Goal: Book appointment/travel/reservation

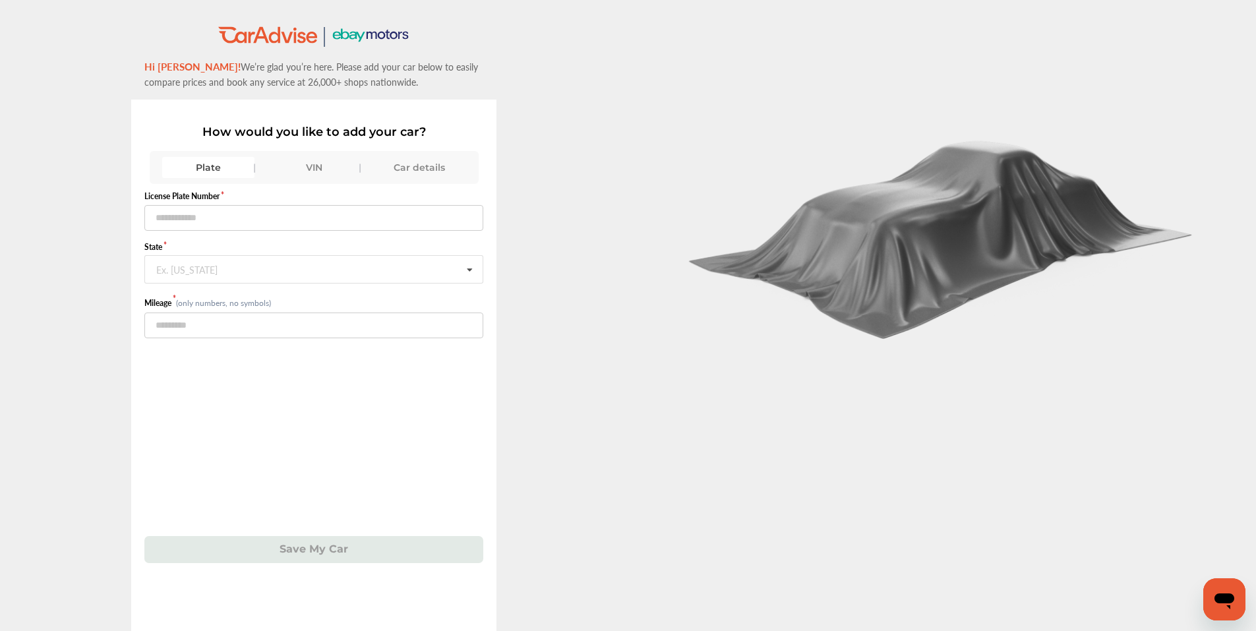
click at [321, 169] on div "VIN" at bounding box center [314, 167] width 92 height 21
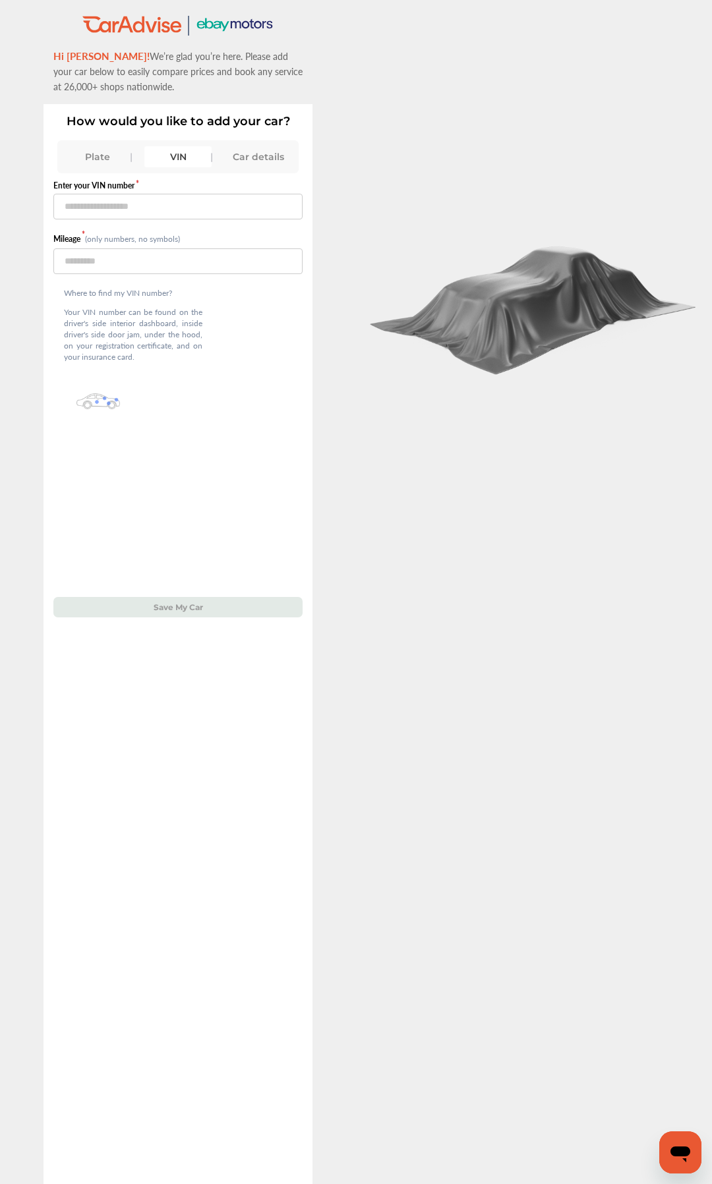
click at [173, 165] on div "VIN" at bounding box center [177, 156] width 67 height 21
click at [225, 208] on input "text" at bounding box center [177, 207] width 249 height 26
type input "**********"
click at [185, 262] on input "number" at bounding box center [177, 261] width 249 height 26
type input "*****"
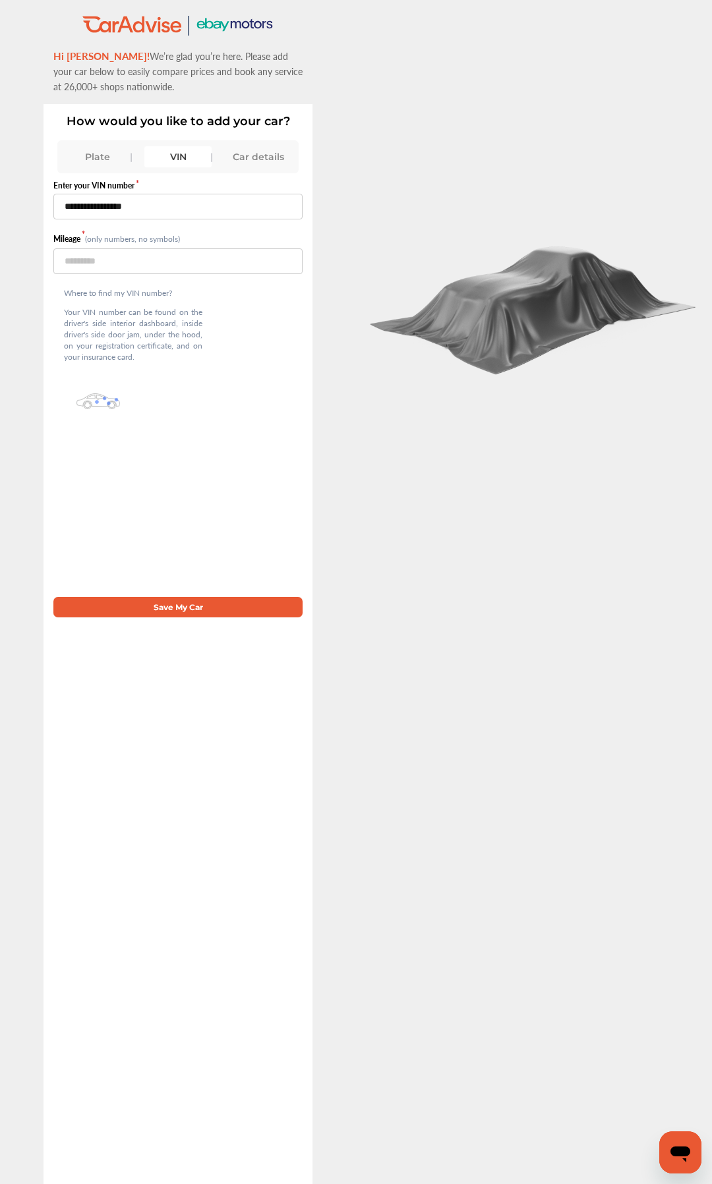
click at [173, 620] on div "**********" at bounding box center [178, 644] width 269 height 1080
click at [176, 603] on button "Save My Car" at bounding box center [177, 607] width 249 height 20
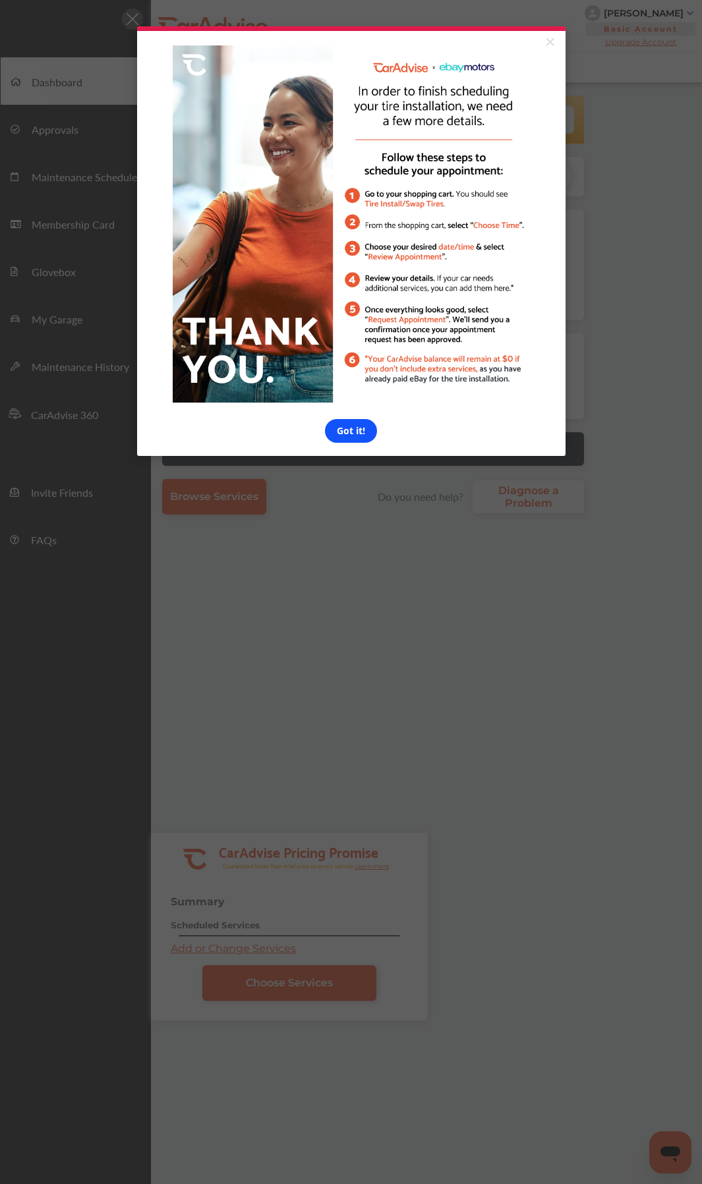
click at [363, 443] on link "Got it!" at bounding box center [351, 431] width 52 height 24
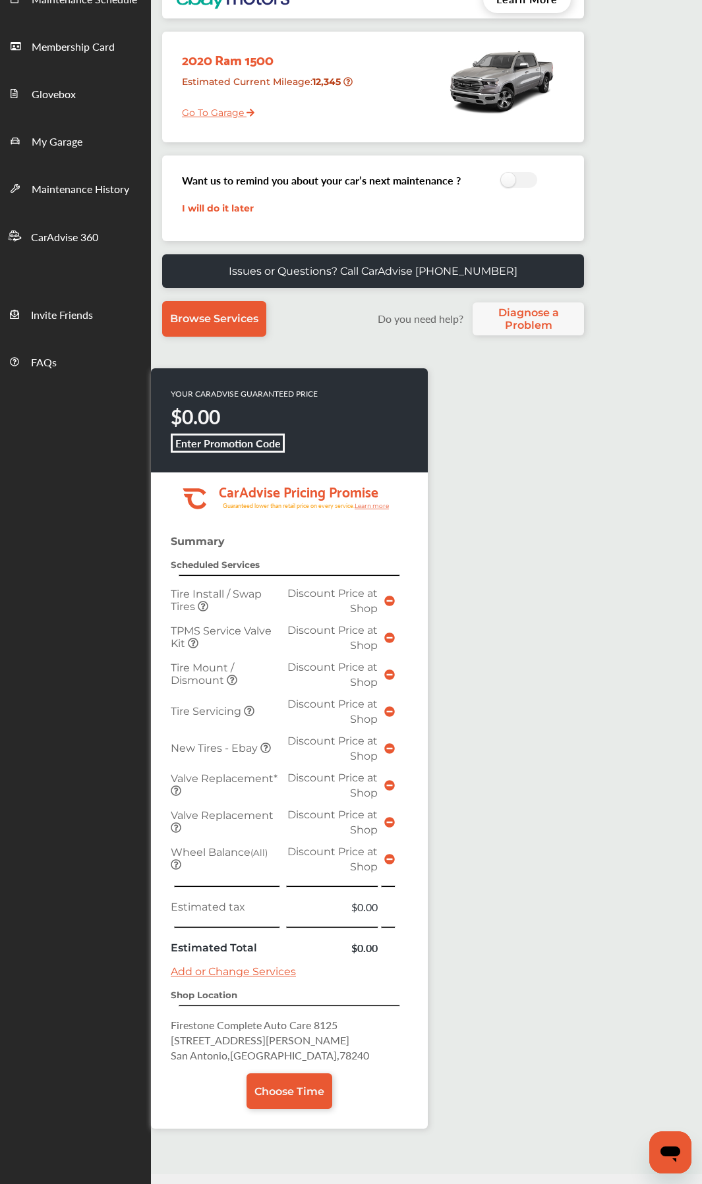
scroll to position [216, 0]
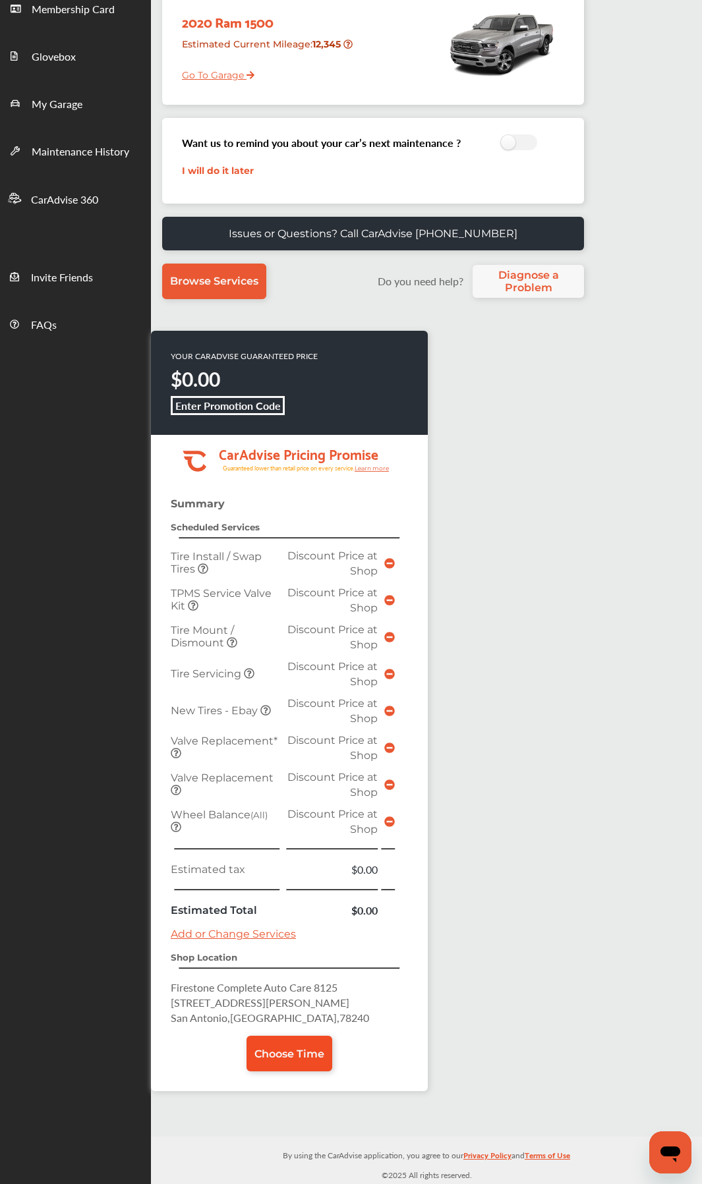
click at [281, 1043] on link "Choose Time" at bounding box center [290, 1054] width 86 height 36
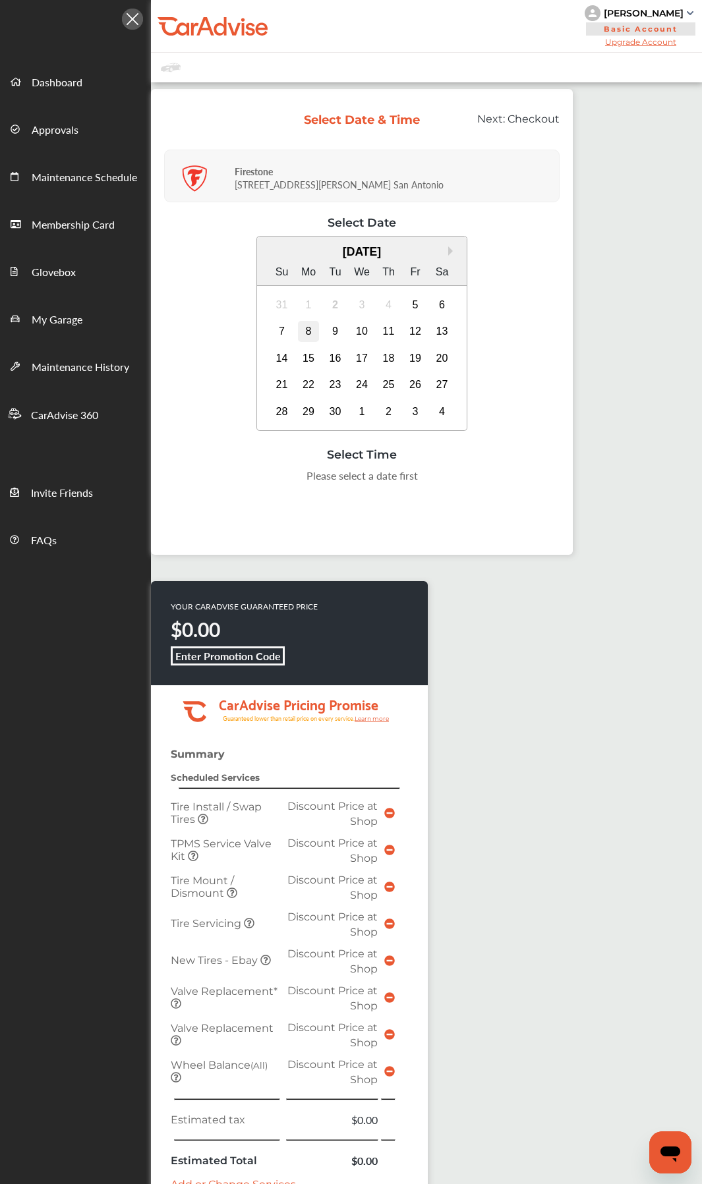
click at [308, 328] on div "8" at bounding box center [308, 331] width 21 height 21
click at [211, 426] on div "Next Month [DATE] Su Mo Tu We Th Fr Sa 31 1 2 3 4 5 6 7 8 9 10 11 12 13 14 15 1…" at bounding box center [361, 335] width 395 height 198
click at [421, 324] on div "12" at bounding box center [415, 331] width 21 height 21
click at [416, 329] on div "12" at bounding box center [415, 331] width 21 height 21
click at [212, 478] on div "8:00 AM" at bounding box center [229, 480] width 62 height 24
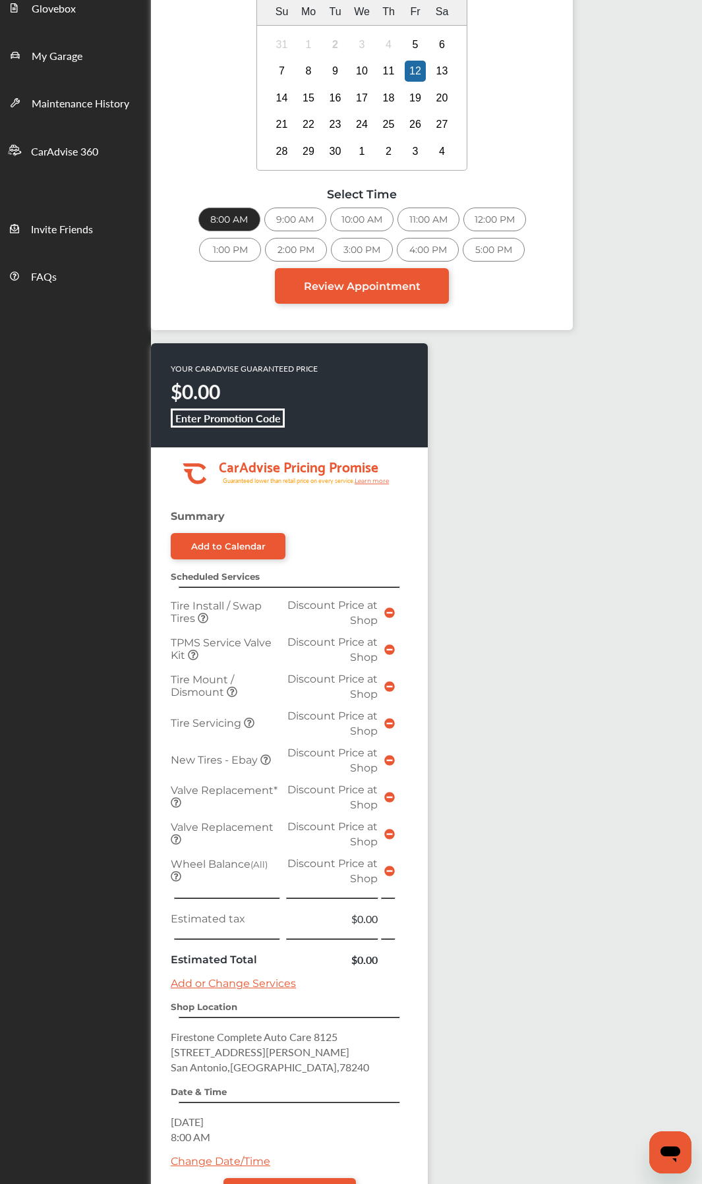
scroll to position [380, 0]
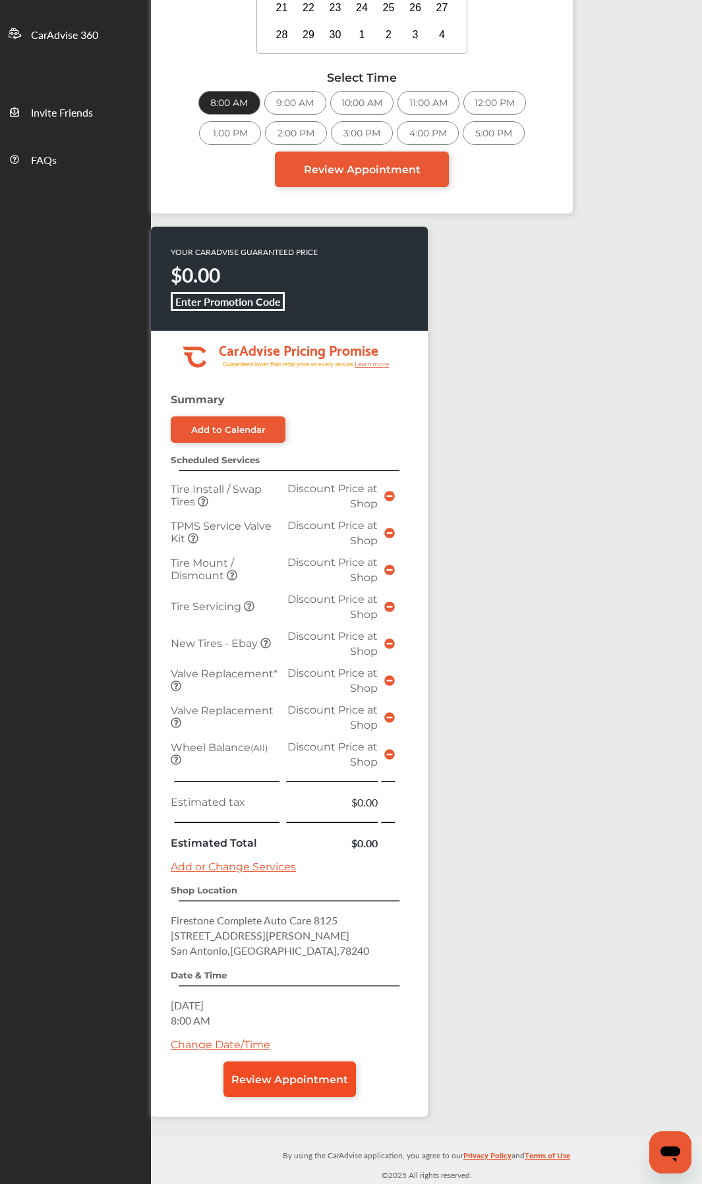
click at [319, 1078] on span "Review Appointment" at bounding box center [289, 1080] width 117 height 13
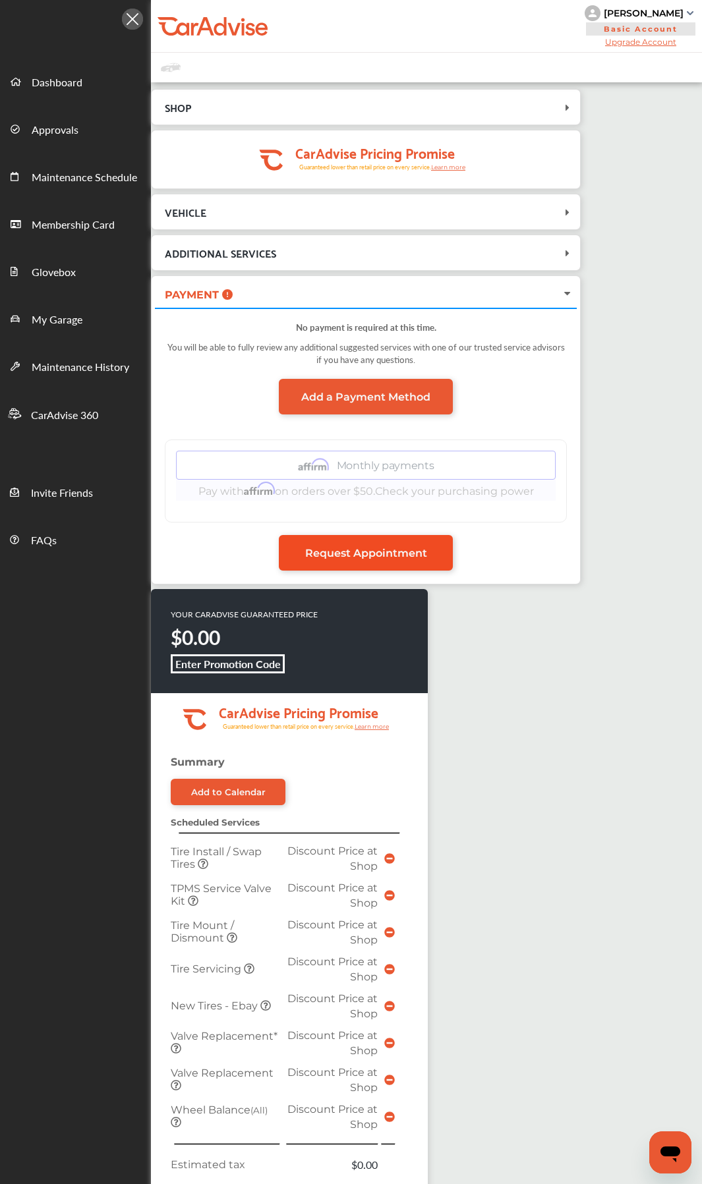
click at [395, 550] on span "Request Appointment" at bounding box center [366, 553] width 122 height 13
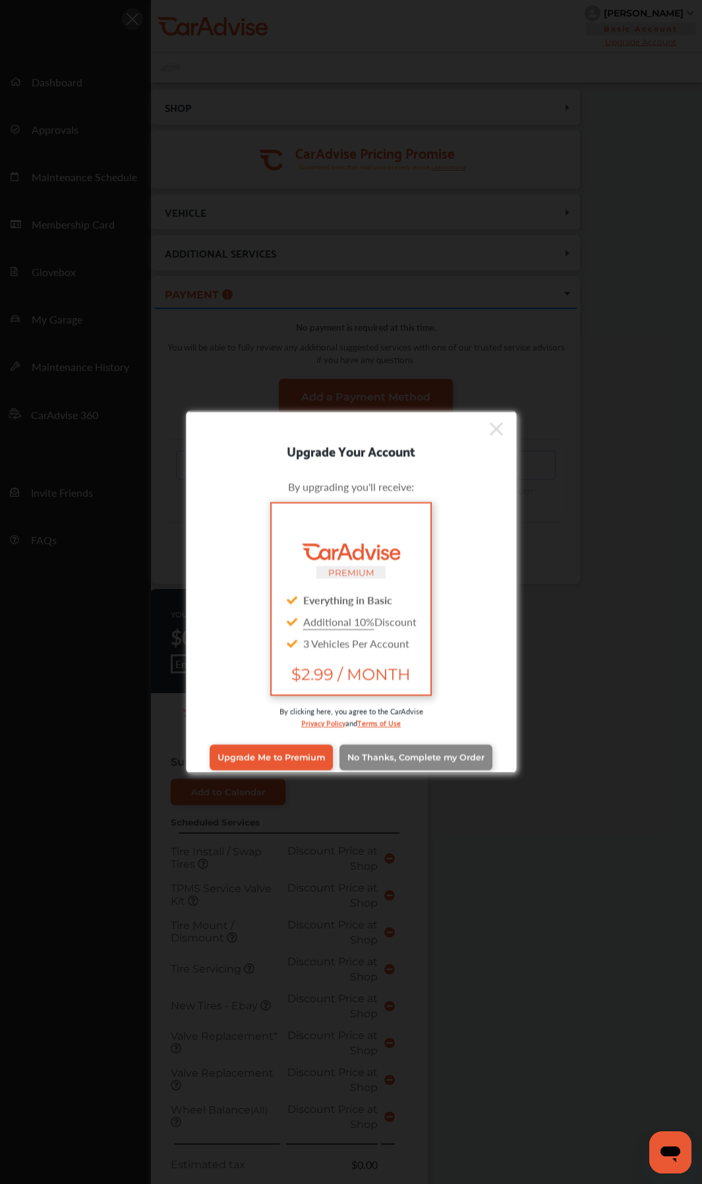
click at [432, 765] on link "No Thanks, Complete my Order" at bounding box center [415, 757] width 153 height 25
